Goal: Task Accomplishment & Management: Use online tool/utility

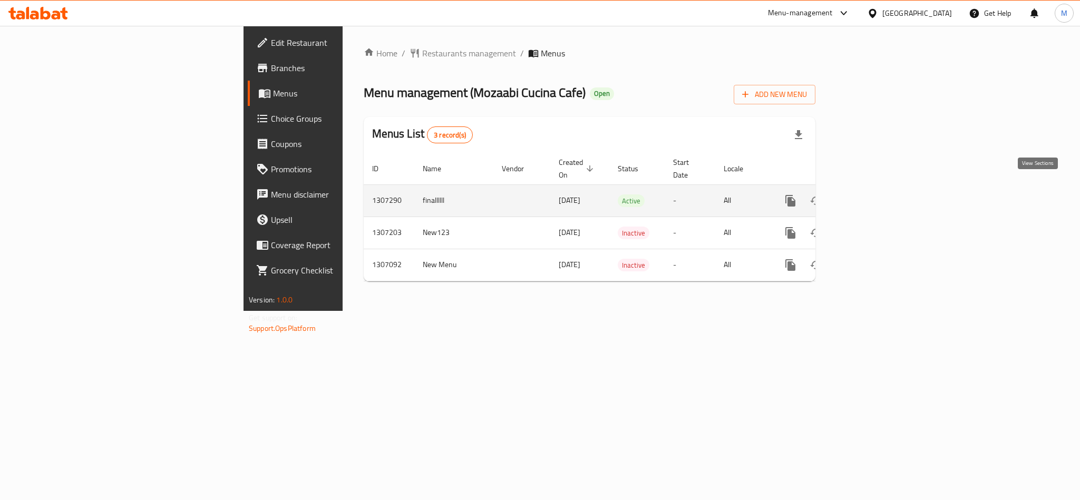
click at [873, 195] on icon "enhanced table" at bounding box center [866, 201] width 13 height 13
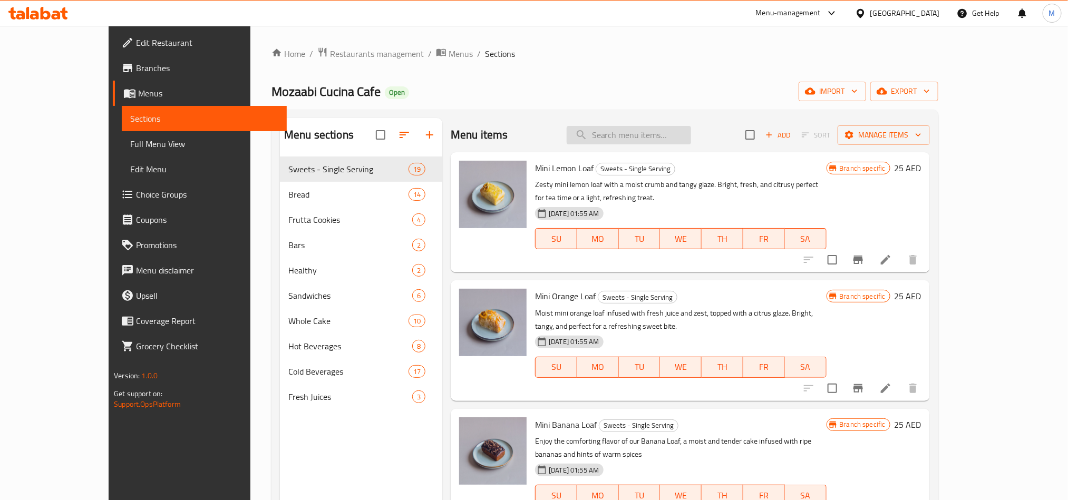
click at [691, 127] on input "search" at bounding box center [629, 135] width 124 height 18
paste input "Classic Tiramisu"
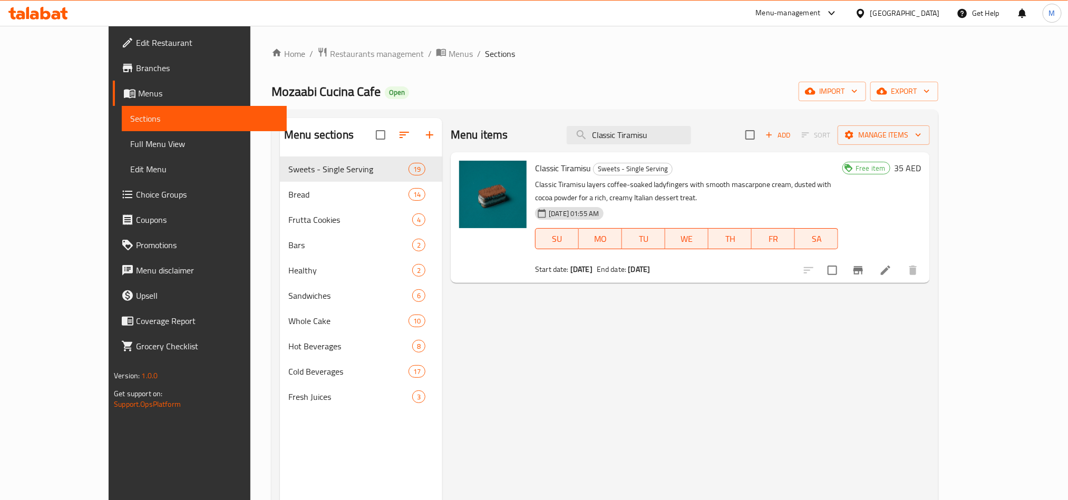
type input "Classic Tiramisu"
click at [136, 69] on span "Branches" at bounding box center [207, 68] width 142 height 13
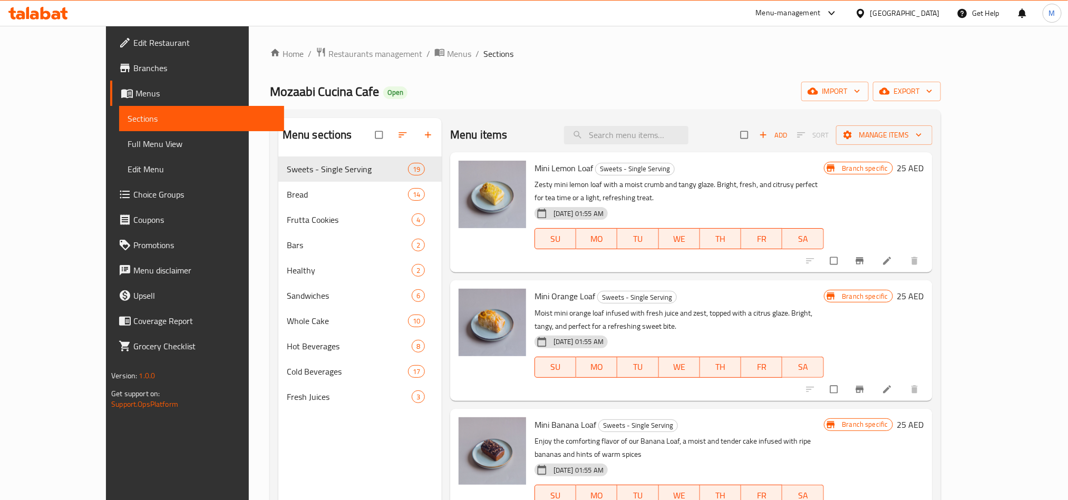
click at [133, 41] on span "Edit Restaurant" at bounding box center [204, 42] width 142 height 13
